Goal: Find specific page/section: Find specific page/section

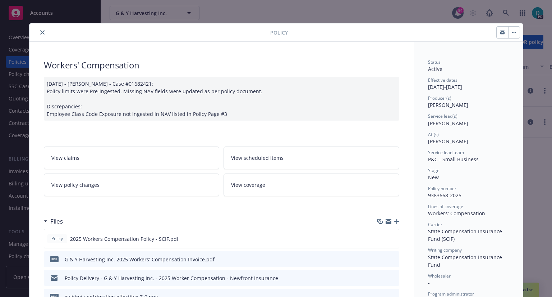
click at [40, 31] on icon "close" at bounding box center [42, 32] width 4 height 4
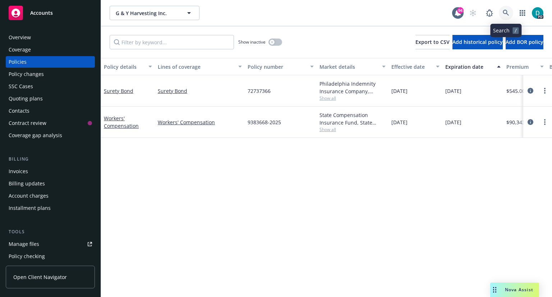
click at [506, 12] on icon at bounding box center [506, 13] width 6 height 6
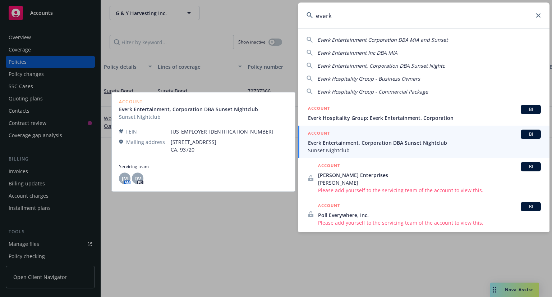
type input "everk"
click at [372, 141] on span "Everk Entertainment, Corporation DBA Sunset Nightclub" at bounding box center [424, 143] width 233 height 8
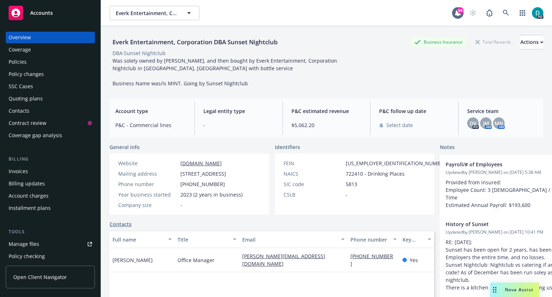
click at [25, 64] on div "Policies" at bounding box center [18, 62] width 18 height 12
click at [503, 11] on icon at bounding box center [506, 13] width 6 height 6
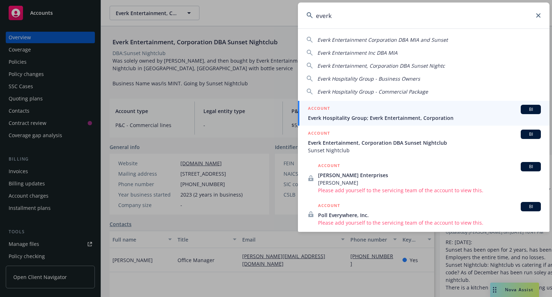
type input "everk"
click at [408, 118] on span "Everk Hospitality Group; Everk Entertainment, Corporation" at bounding box center [424, 118] width 233 height 8
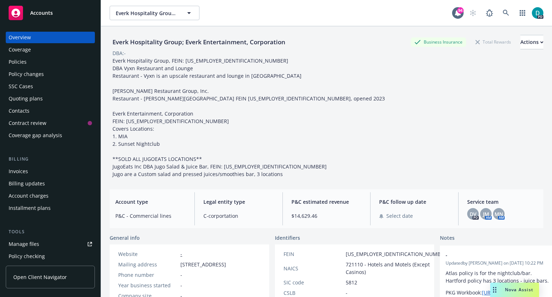
click at [33, 64] on div "Policies" at bounding box center [50, 62] width 83 height 12
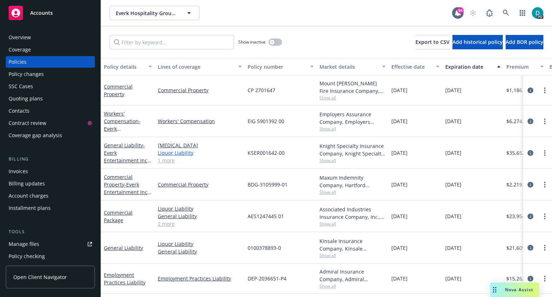
scroll to position [33, 0]
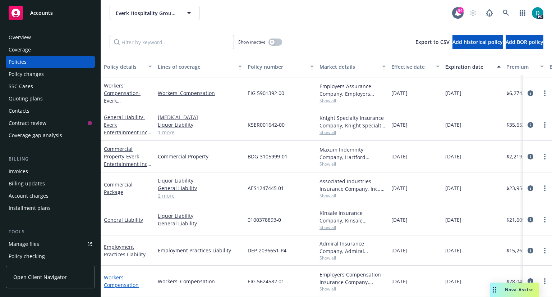
click at [117, 274] on link "Workers' Compensation" at bounding box center [121, 281] width 35 height 14
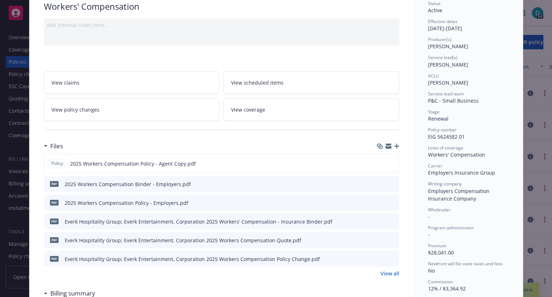
scroll to position [59, 0]
click at [392, 160] on icon "preview file" at bounding box center [392, 162] width 6 height 5
